Goal: Task Accomplishment & Management: Use online tool/utility

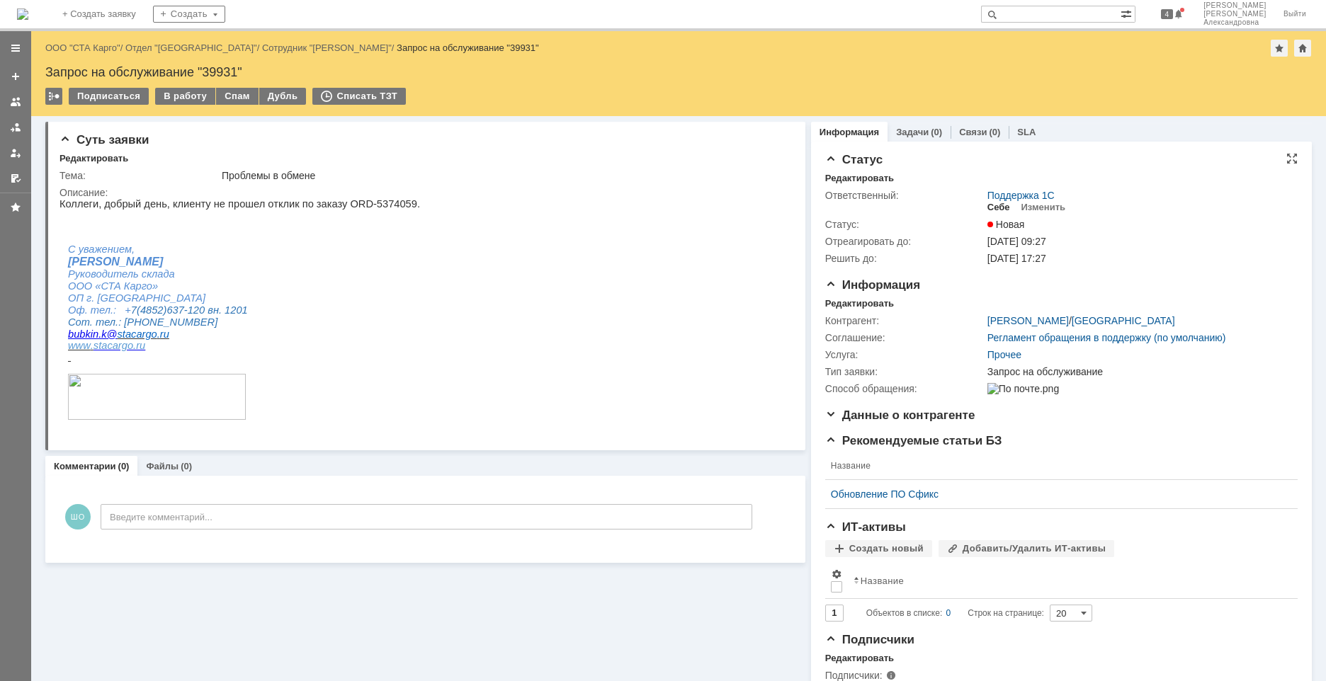
click at [988, 207] on div "Себе" at bounding box center [998, 207] width 23 height 11
click at [185, 98] on div "В работу" at bounding box center [185, 96] width 60 height 17
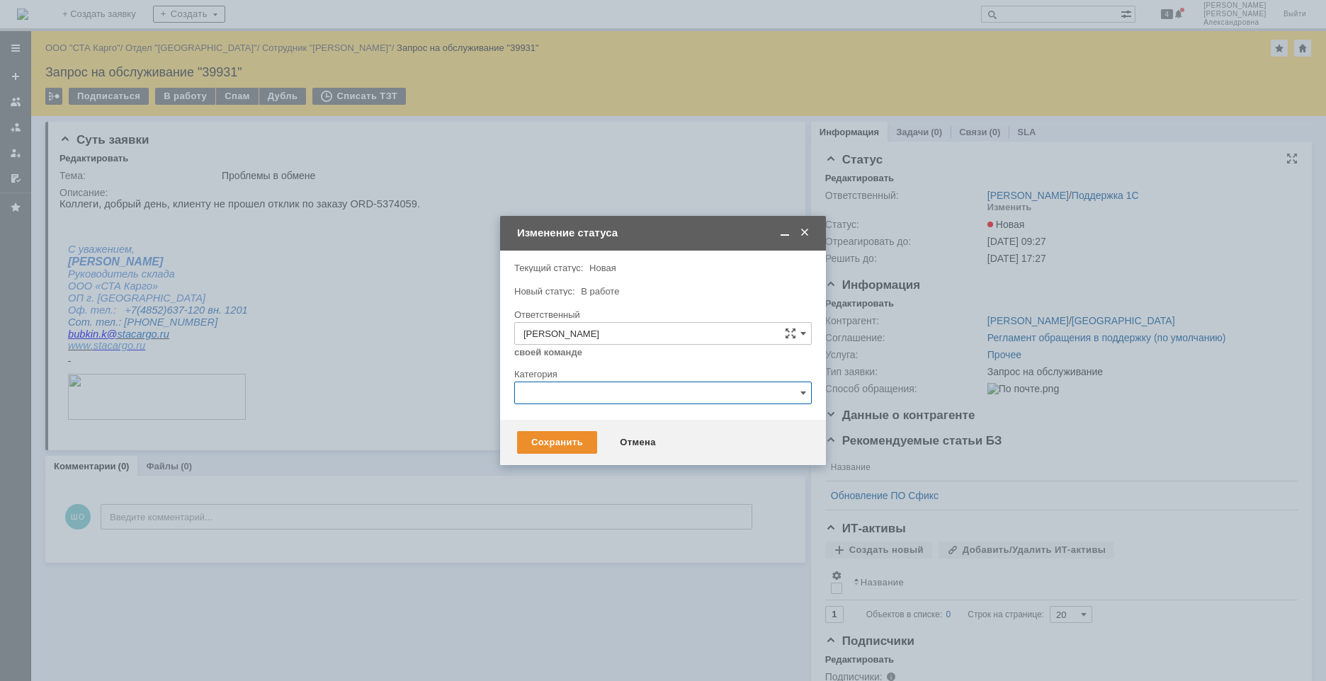
click at [560, 392] on input "text" at bounding box center [662, 393] width 297 height 23
click at [545, 460] on div "Изменение" at bounding box center [663, 466] width 296 height 23
click at [812, 391] on div "Внимание! Текущий статус: Новая Новая Новый статус: В работе В работе Ответстве…" at bounding box center [663, 335] width 326 height 169
click at [801, 394] on span at bounding box center [803, 392] width 6 height 11
click at [564, 519] on div "Ошибка" at bounding box center [663, 512] width 296 height 23
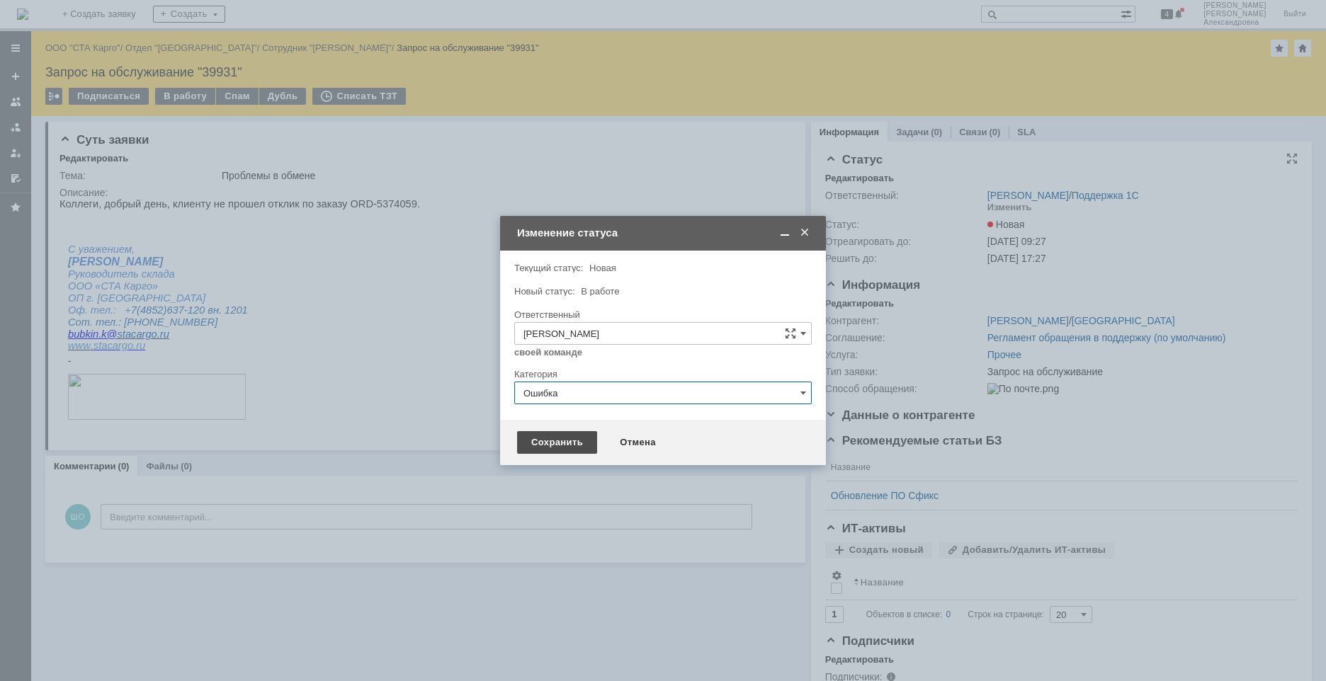
click at [574, 433] on div "Сохранить" at bounding box center [557, 442] width 80 height 23
type input "Ошибка"
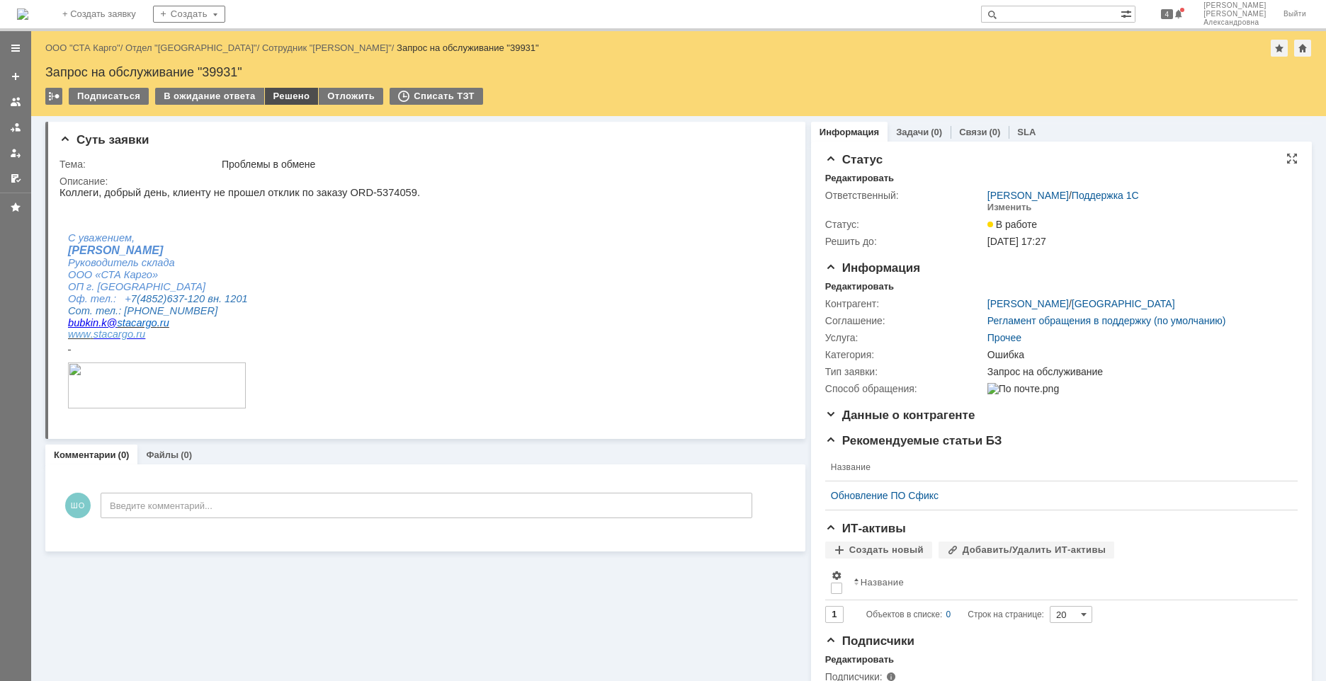
click at [288, 96] on div "Решено" at bounding box center [292, 96] width 54 height 17
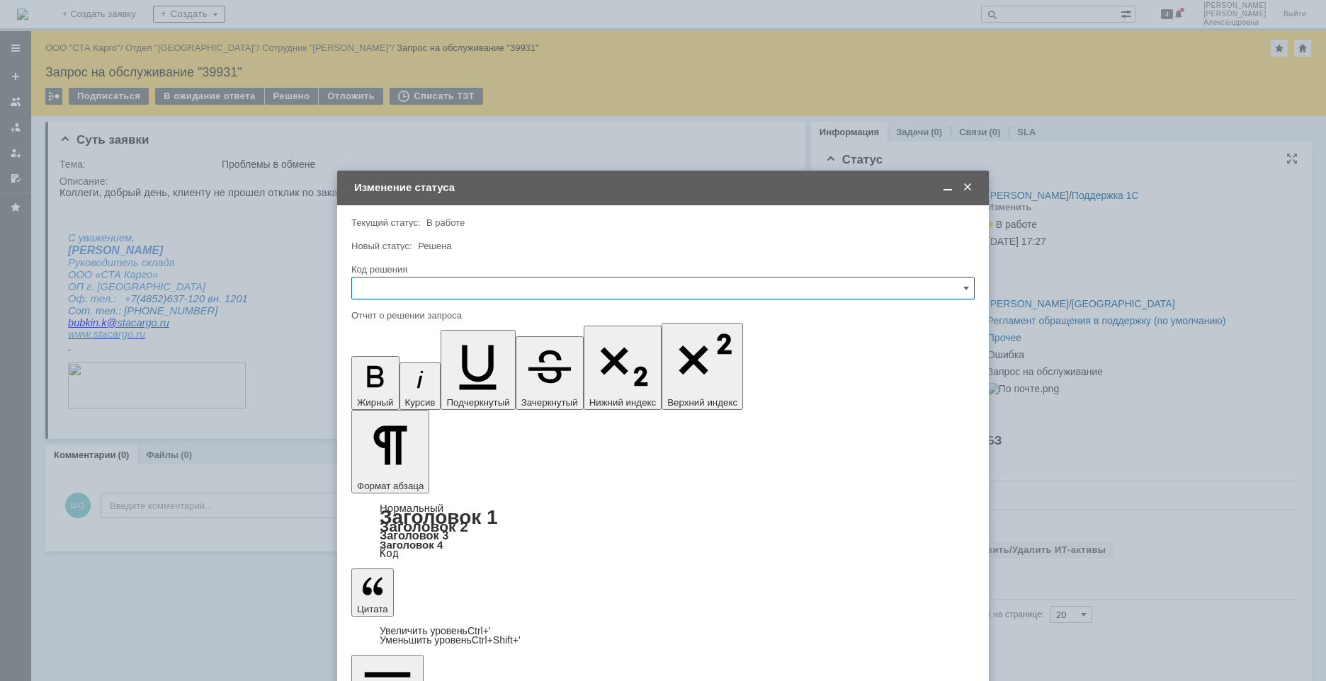
click at [527, 296] on input "text" at bounding box center [662, 288] width 623 height 23
click at [373, 482] on span "Решено" at bounding box center [662, 477] width 605 height 11
type input "Решено"
